Goal: Task Accomplishment & Management: Manage account settings

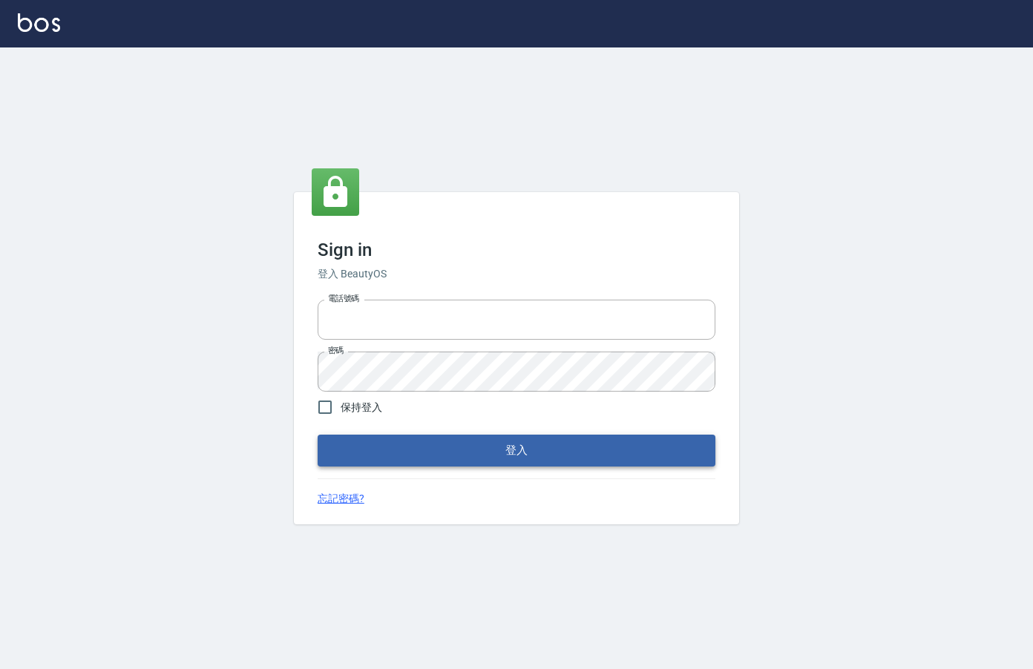
type input "0912850395"
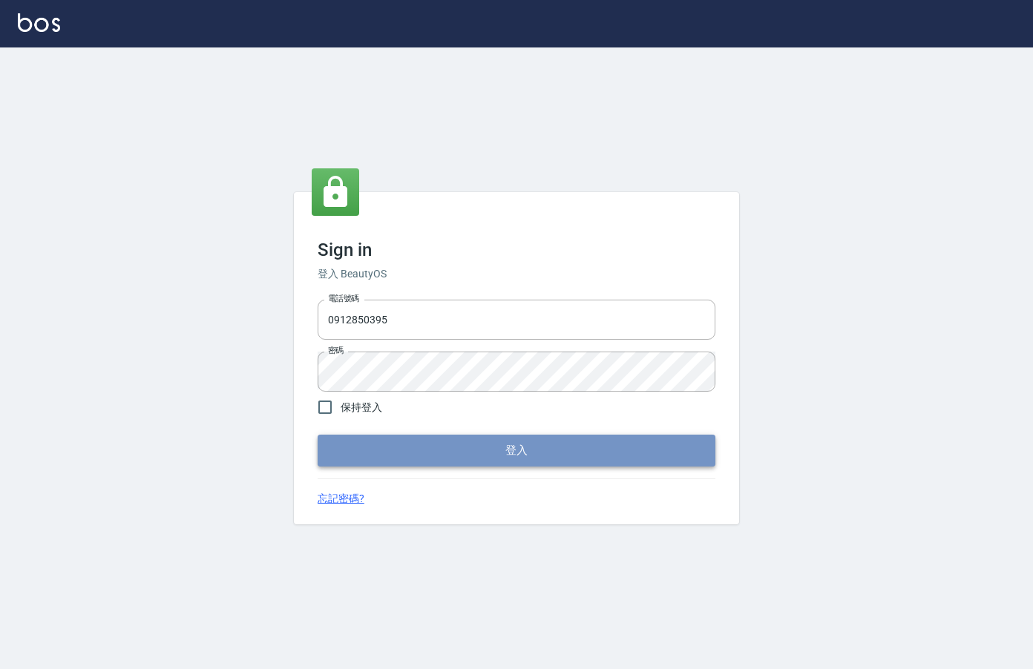
click at [399, 452] on button "登入" at bounding box center [517, 450] width 398 height 31
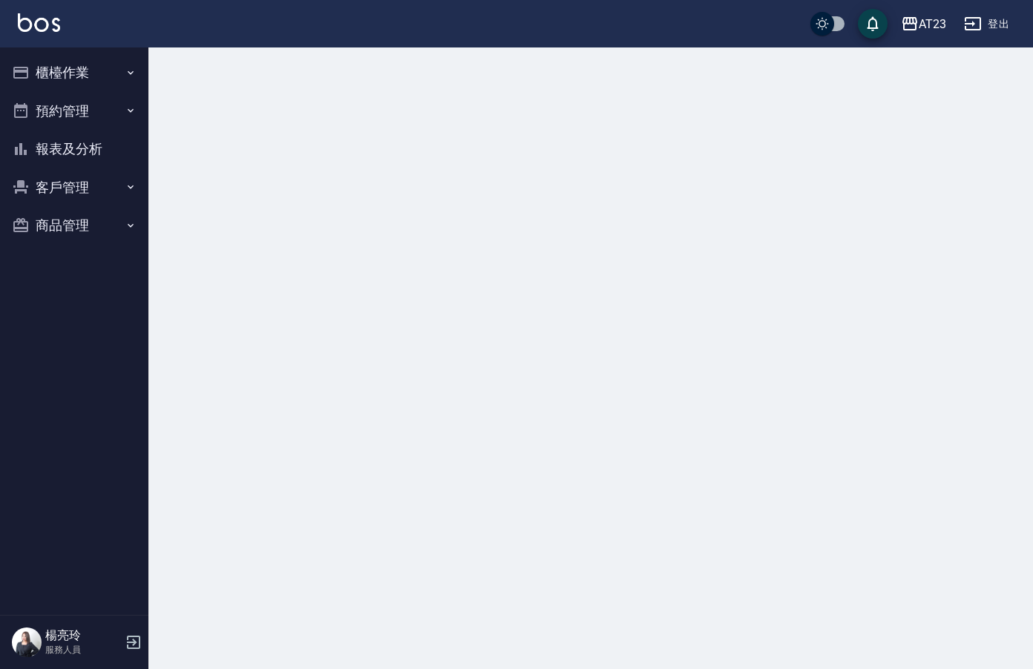
click at [105, 74] on button "櫃檯作業" at bounding box center [74, 72] width 137 height 39
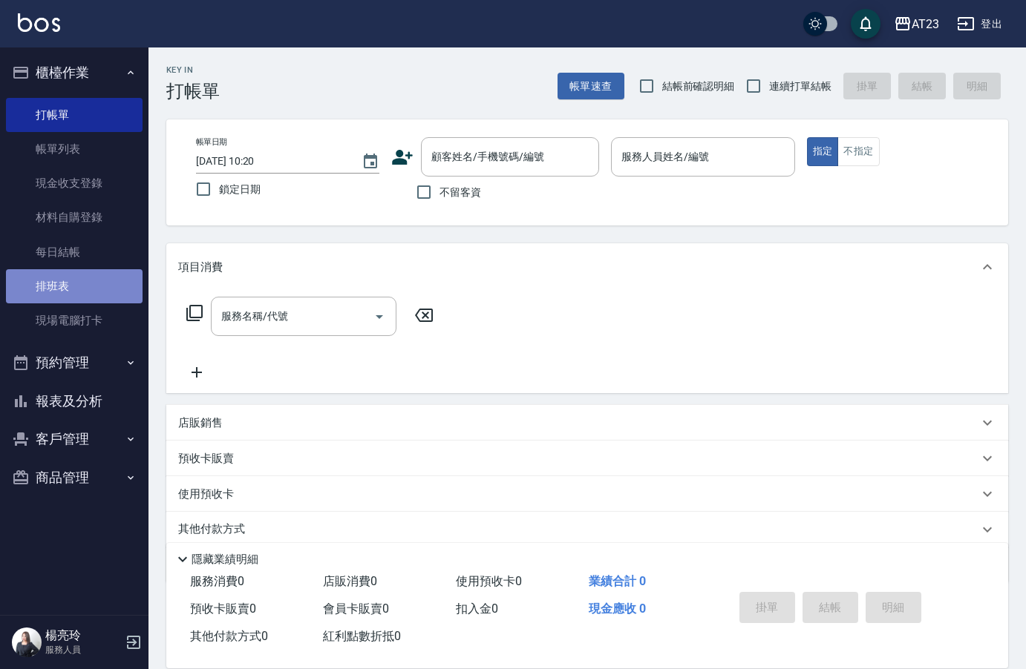
click at [96, 288] on link "排班表" at bounding box center [74, 286] width 137 height 34
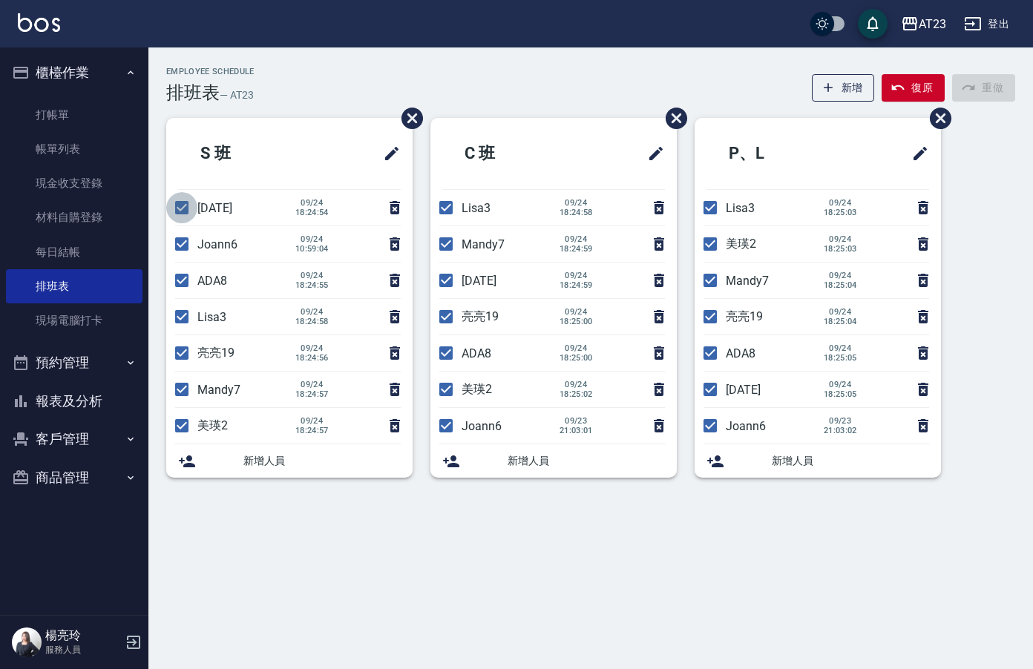
click at [186, 207] on input "checkbox" at bounding box center [181, 207] width 31 height 31
checkbox input "false"
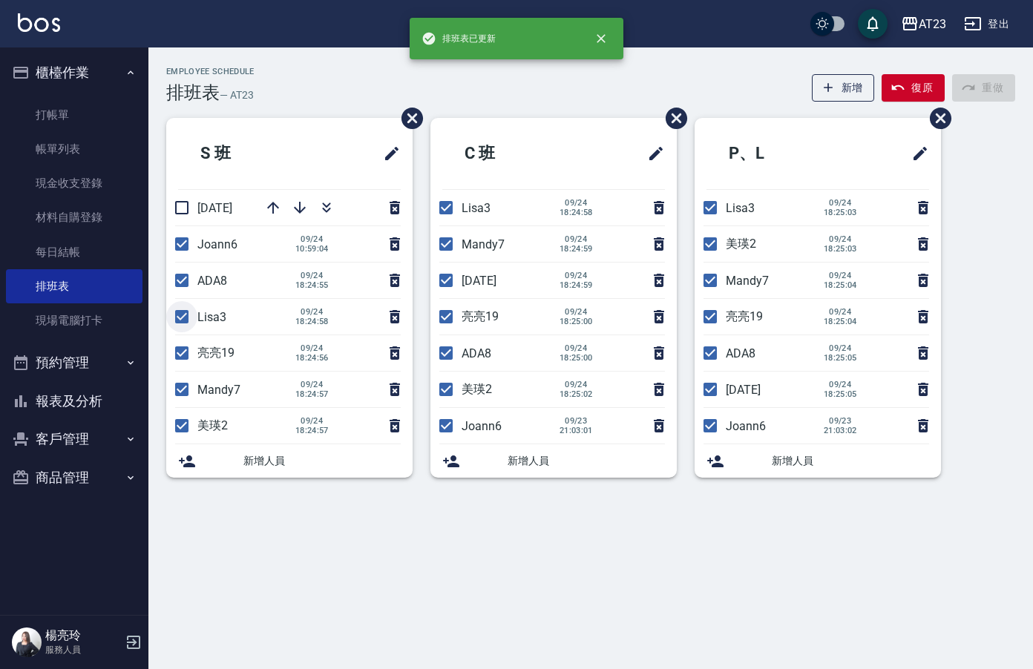
click at [183, 318] on input "checkbox" at bounding box center [181, 316] width 31 height 31
checkbox input "false"
click at [184, 393] on input "checkbox" at bounding box center [181, 389] width 31 height 31
checkbox input "false"
click at [180, 422] on input "checkbox" at bounding box center [181, 425] width 31 height 31
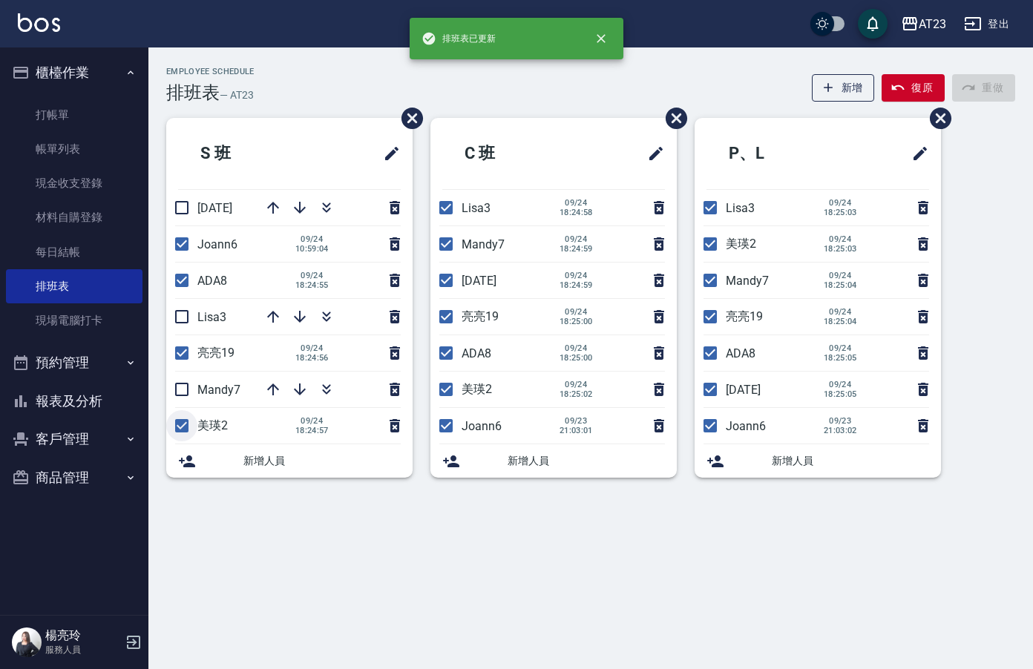
checkbox input "false"
drag, startPoint x: 447, startPoint y: 203, endPoint x: 443, endPoint y: 240, distance: 38.0
click at [447, 204] on input "checkbox" at bounding box center [445, 207] width 31 height 31
checkbox input "false"
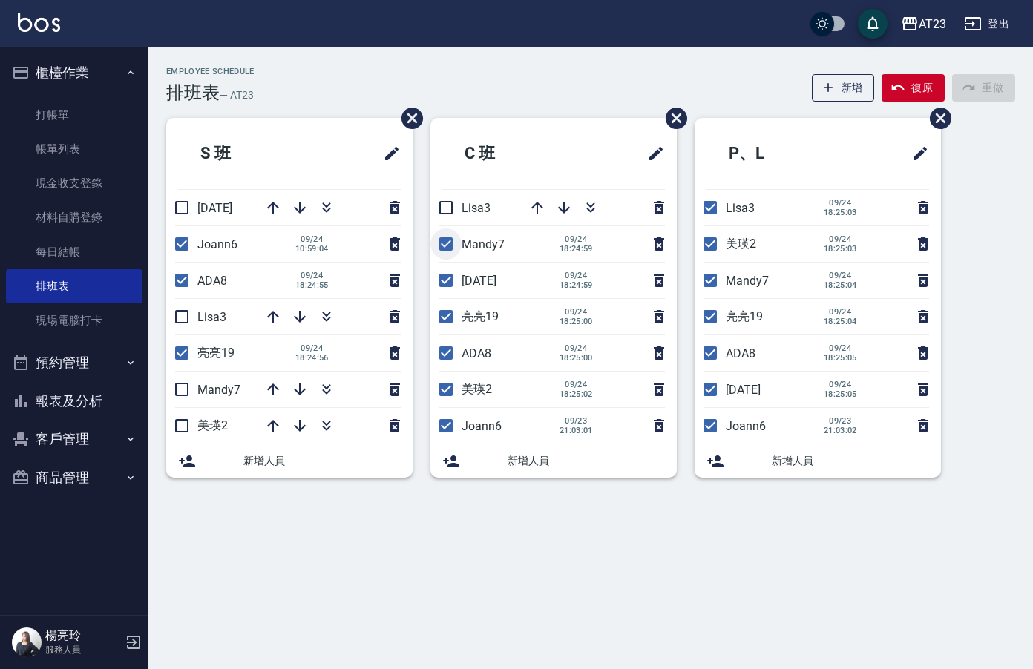
click at [442, 246] on input "checkbox" at bounding box center [445, 244] width 31 height 31
checkbox input "false"
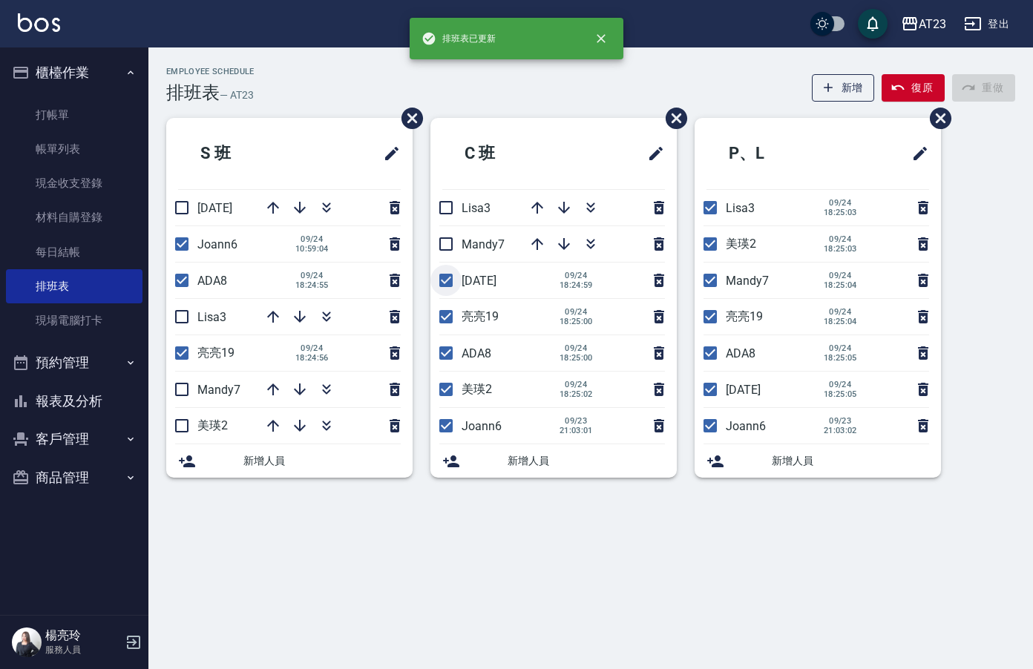
click at [442, 280] on input "checkbox" at bounding box center [445, 280] width 31 height 31
checkbox input "false"
click at [438, 393] on input "checkbox" at bounding box center [445, 389] width 31 height 31
checkbox input "false"
click at [704, 209] on input "checkbox" at bounding box center [710, 207] width 31 height 31
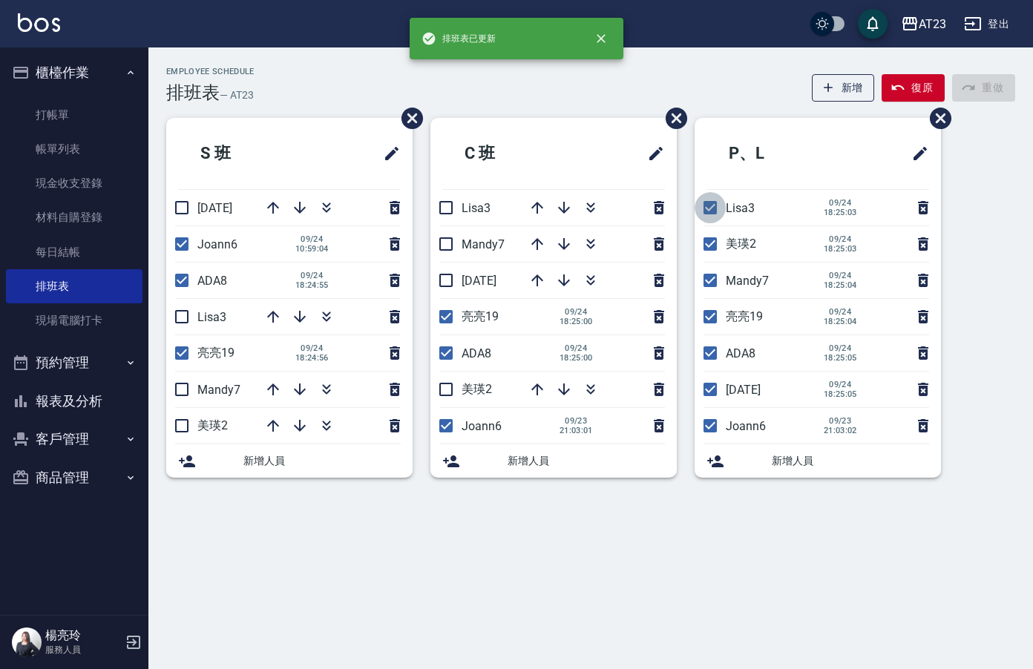
checkbox input "false"
click at [703, 247] on input "checkbox" at bounding box center [710, 244] width 31 height 31
checkbox input "false"
click at [705, 286] on input "checkbox" at bounding box center [710, 280] width 31 height 31
checkbox input "false"
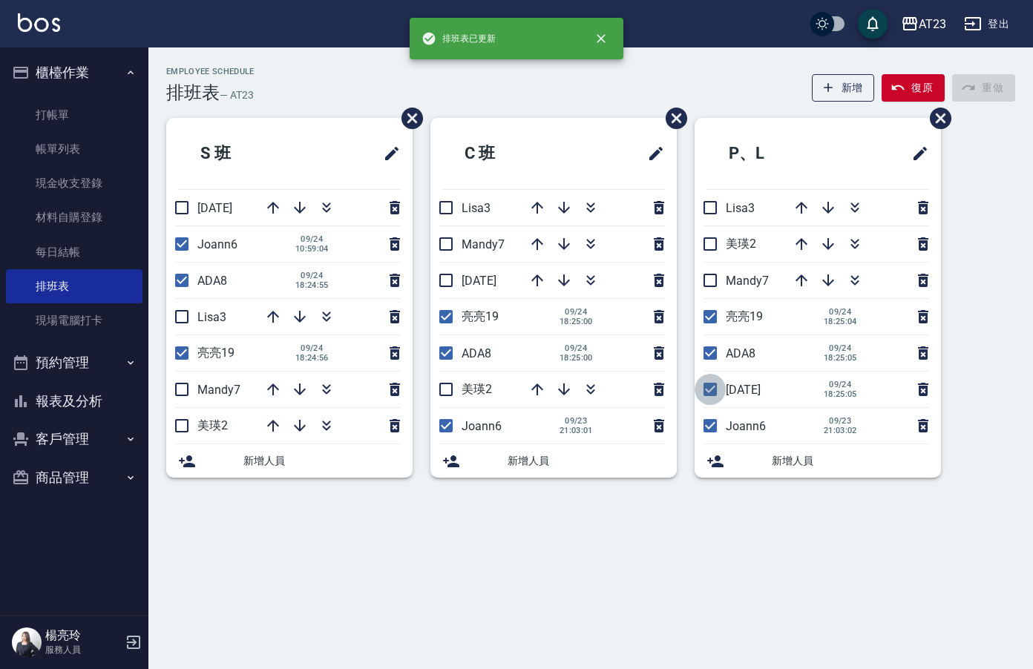
click at [707, 391] on input "checkbox" at bounding box center [710, 389] width 31 height 31
checkbox input "false"
